Goal: Information Seeking & Learning: Check status

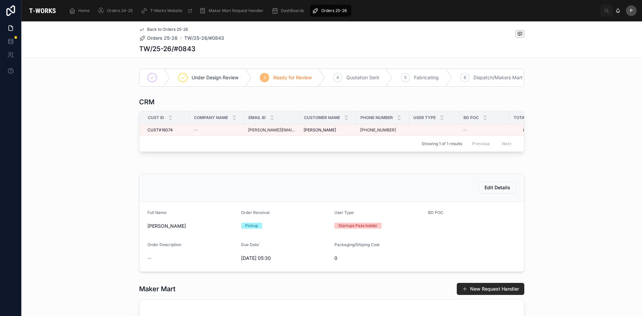
scroll to position [319, 0]
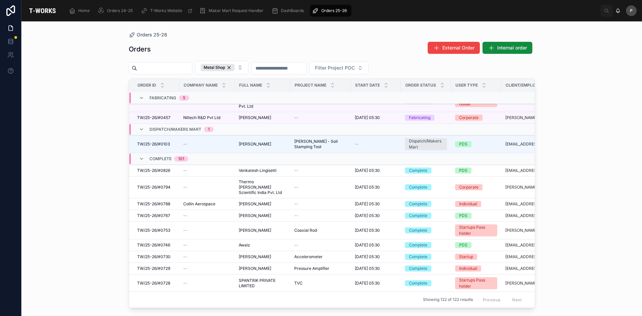
scroll to position [303, 0]
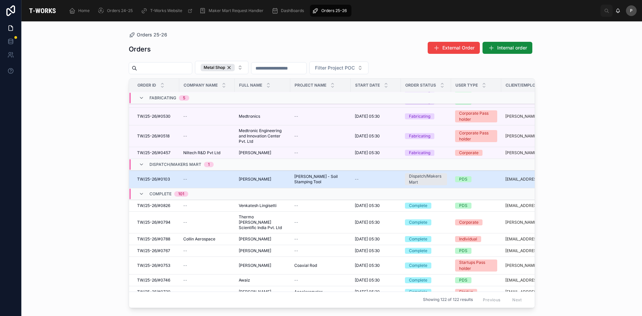
click at [254, 176] on span "[PERSON_NAME]" at bounding box center [255, 178] width 32 height 5
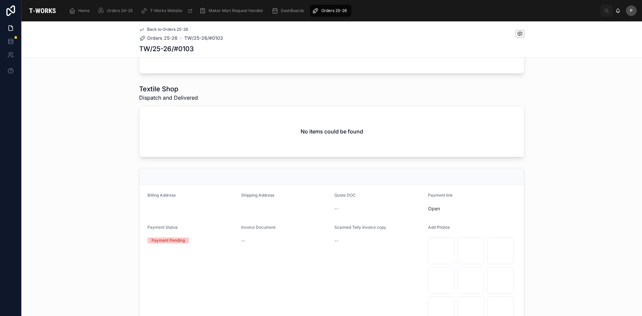
scroll to position [368, 0]
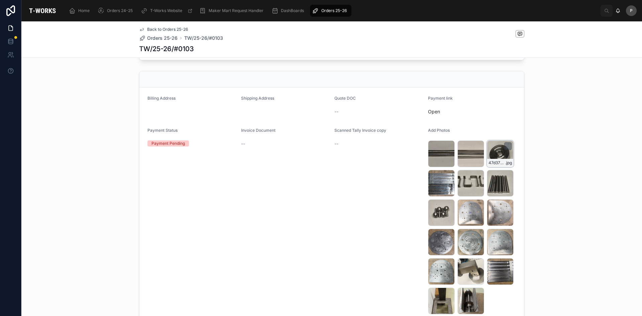
click at [496, 151] on div "47d3730c-ff08-44c0-8cea-b08ffa22b928-WhatsApp-Image-2025-07-17-at-11.41.19-(2) …" at bounding box center [500, 153] width 27 height 27
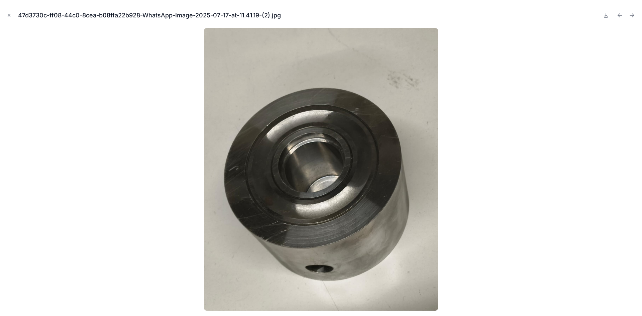
click at [9, 17] on icon "Close modal" at bounding box center [9, 15] width 5 height 5
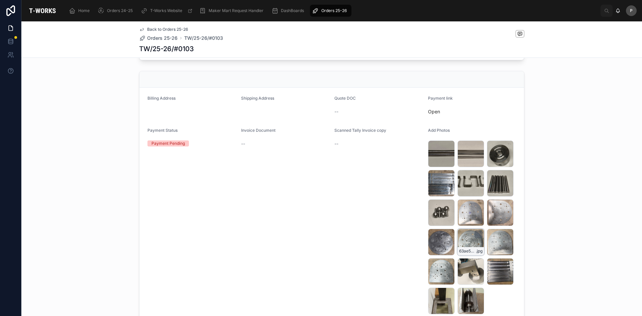
click at [469, 242] on div "63ae5d4e-d44c-4b26-8442-cbd756953809-WhatsApp-Image-2025-07-17-at-11.41.20-(1) …" at bounding box center [470, 242] width 27 height 27
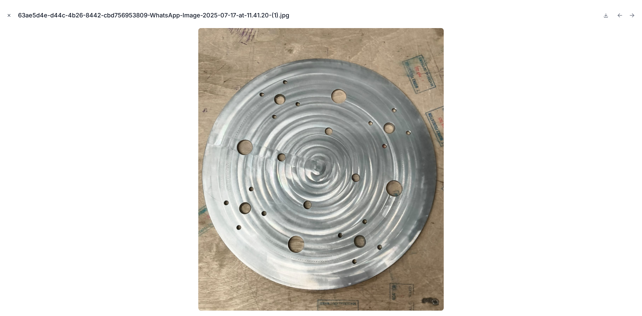
click at [8, 12] on button "Close modal" at bounding box center [8, 15] width 7 height 7
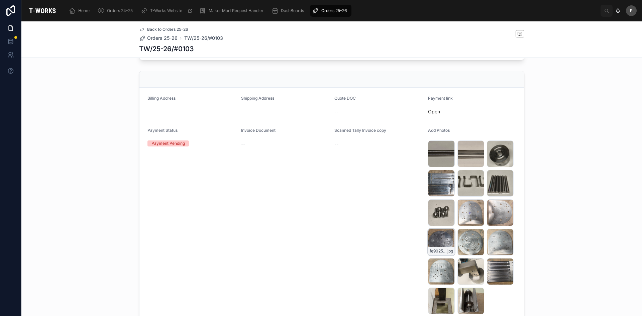
click at [442, 235] on div "fe902579-72b8-44f9-839e-939ec4d64b49-WhatsApp-Image-2025-07-17-at-11.41.20 .jpg" at bounding box center [441, 242] width 27 height 27
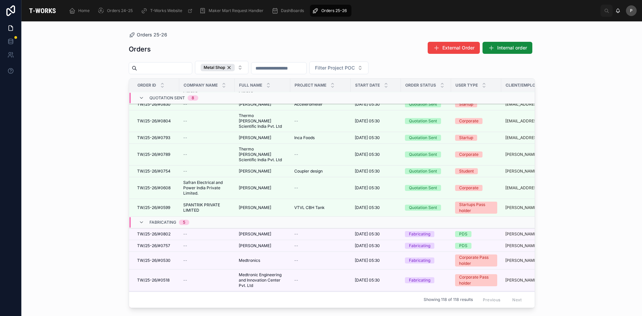
scroll to position [100, 0]
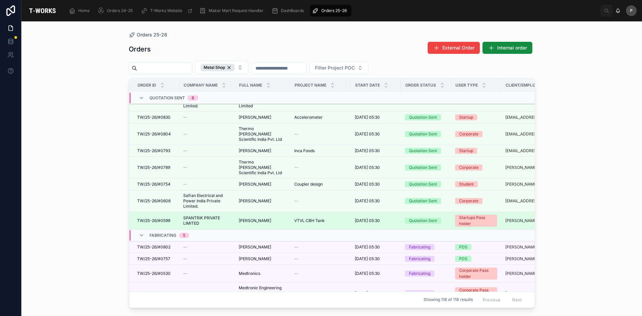
click at [216, 215] on span "SPANTRIK PRIVATE LIMITED" at bounding box center [206, 220] width 47 height 11
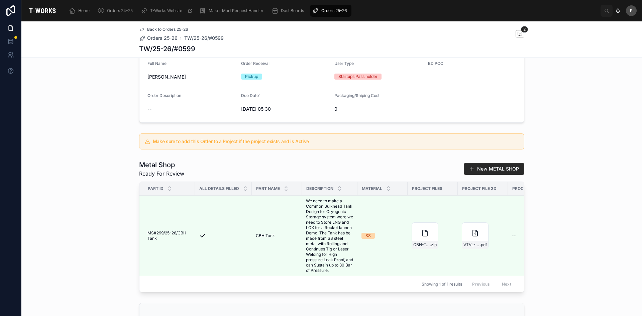
scroll to position [167, 0]
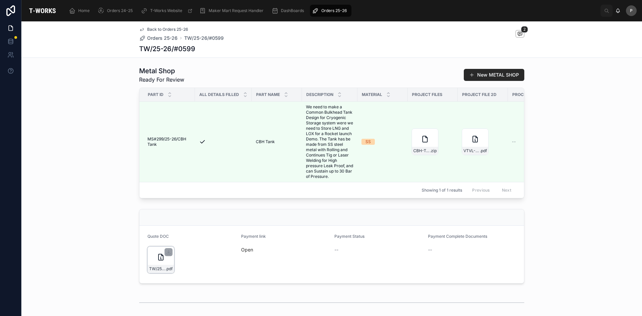
click at [166, 273] on div "TW/25-26/#0599 .pdf" at bounding box center [160, 259] width 27 height 27
